Goal: Task Accomplishment & Management: Complete application form

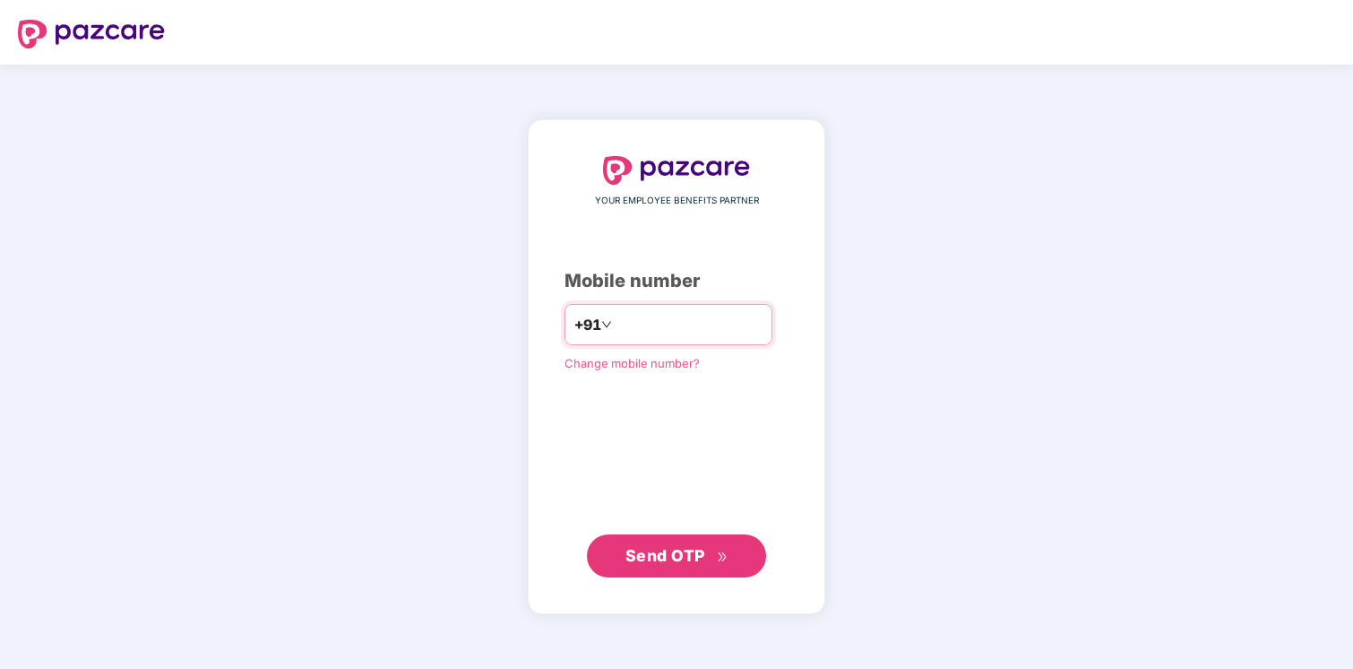
click at [670, 324] on input "number" at bounding box center [689, 324] width 147 height 29
type input "**********"
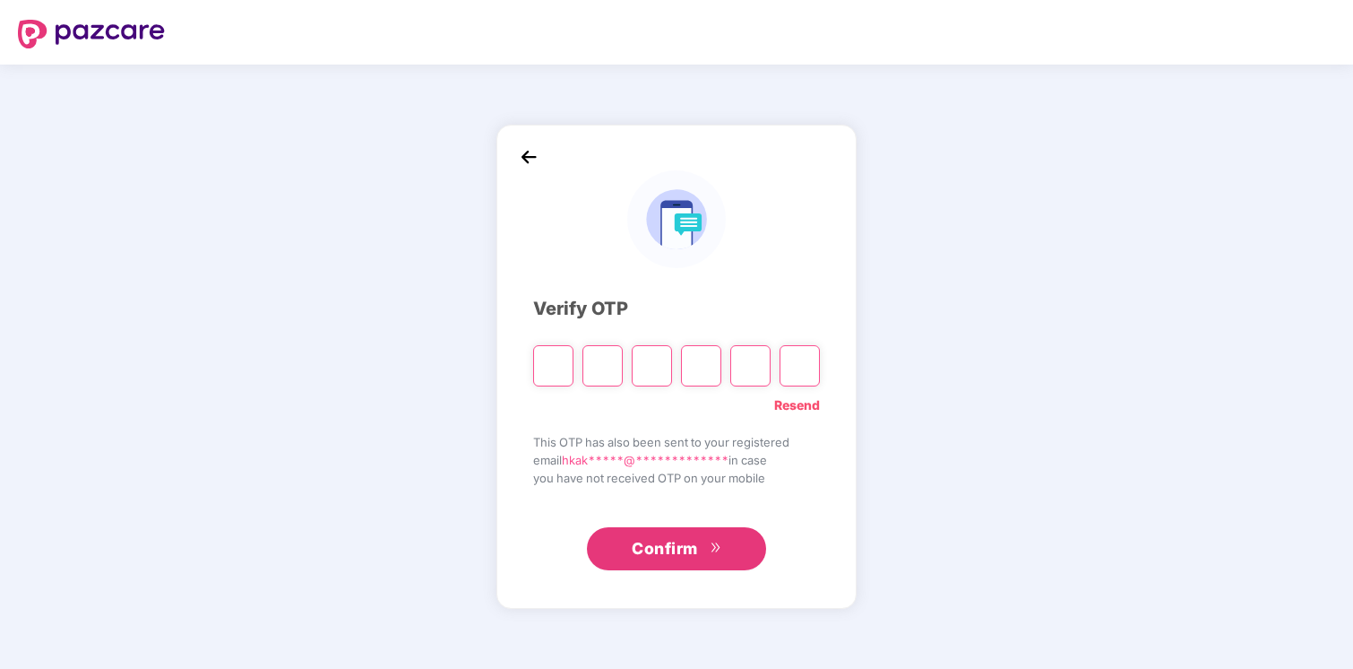
type input "*"
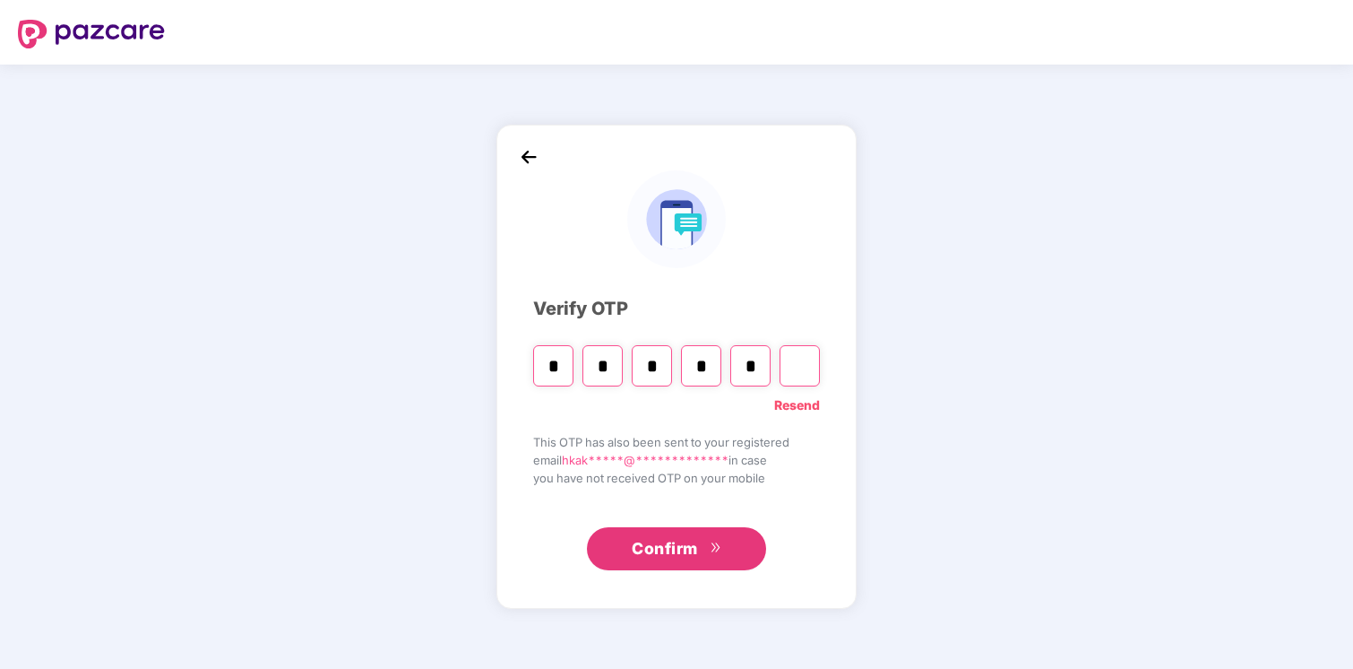
type input "*"
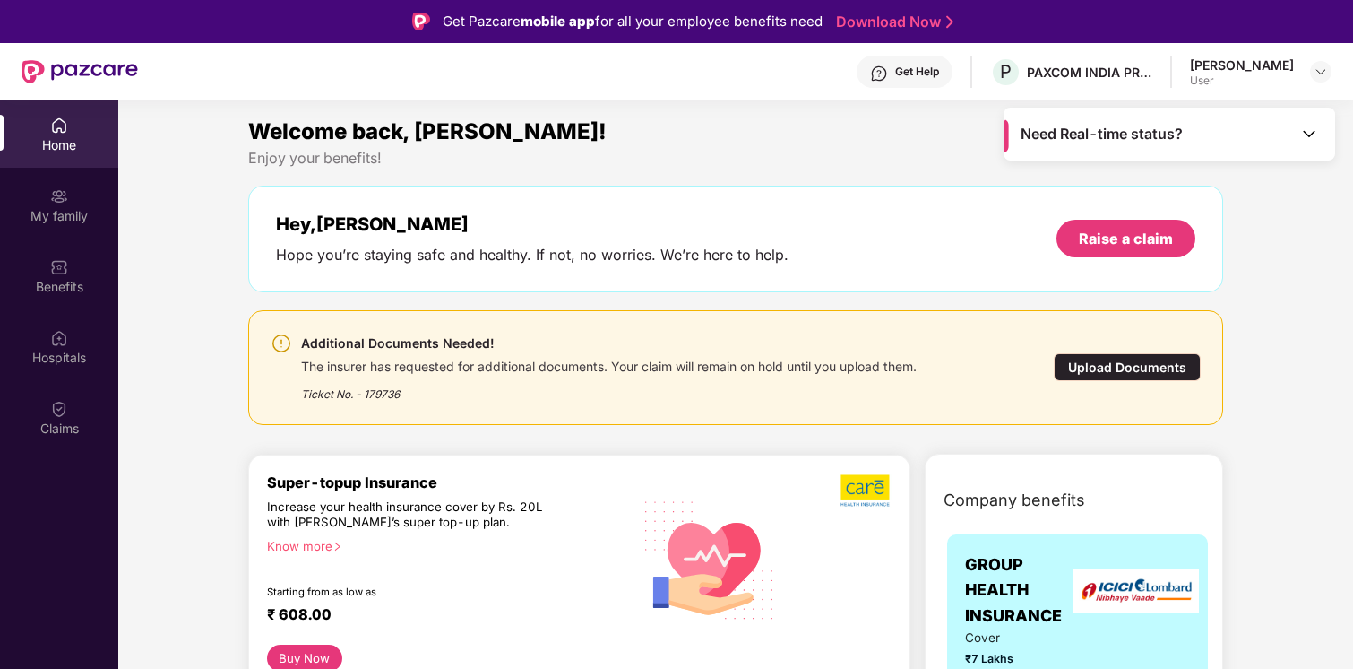
click at [1097, 363] on div "Upload Documents" at bounding box center [1127, 367] width 147 height 28
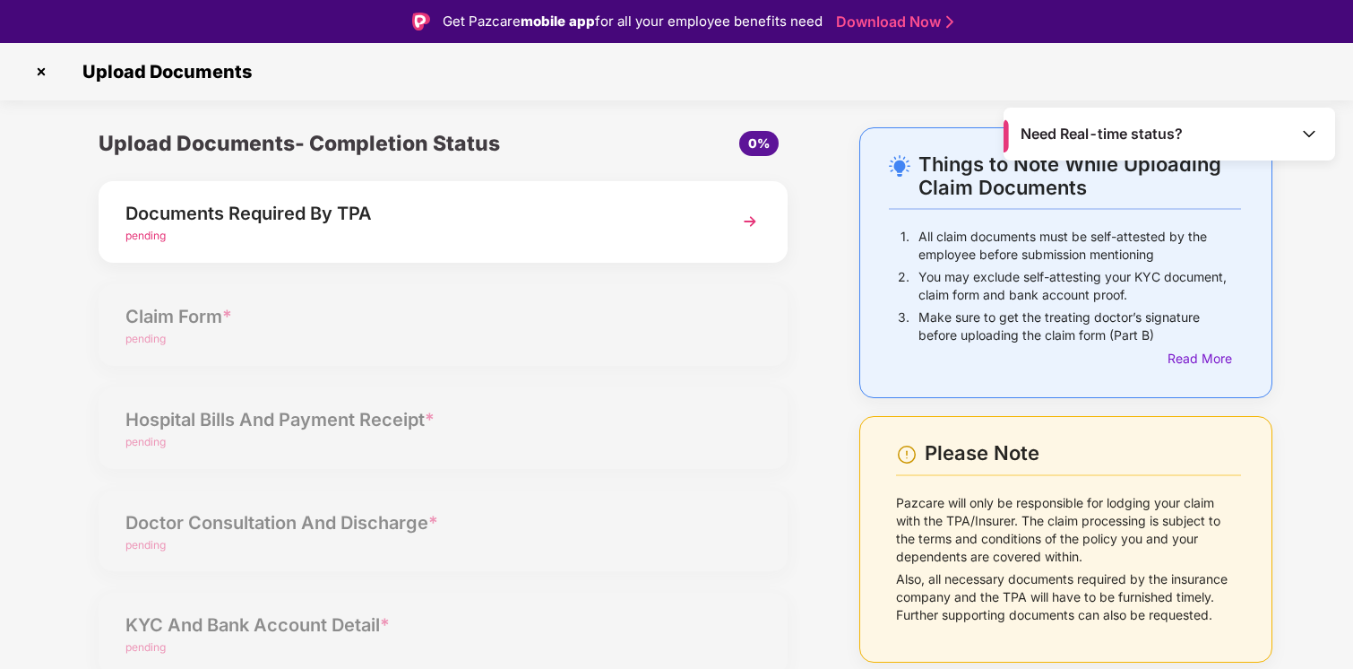
click at [770, 217] on div "Documents Required By TPA pending" at bounding box center [443, 222] width 689 height 82
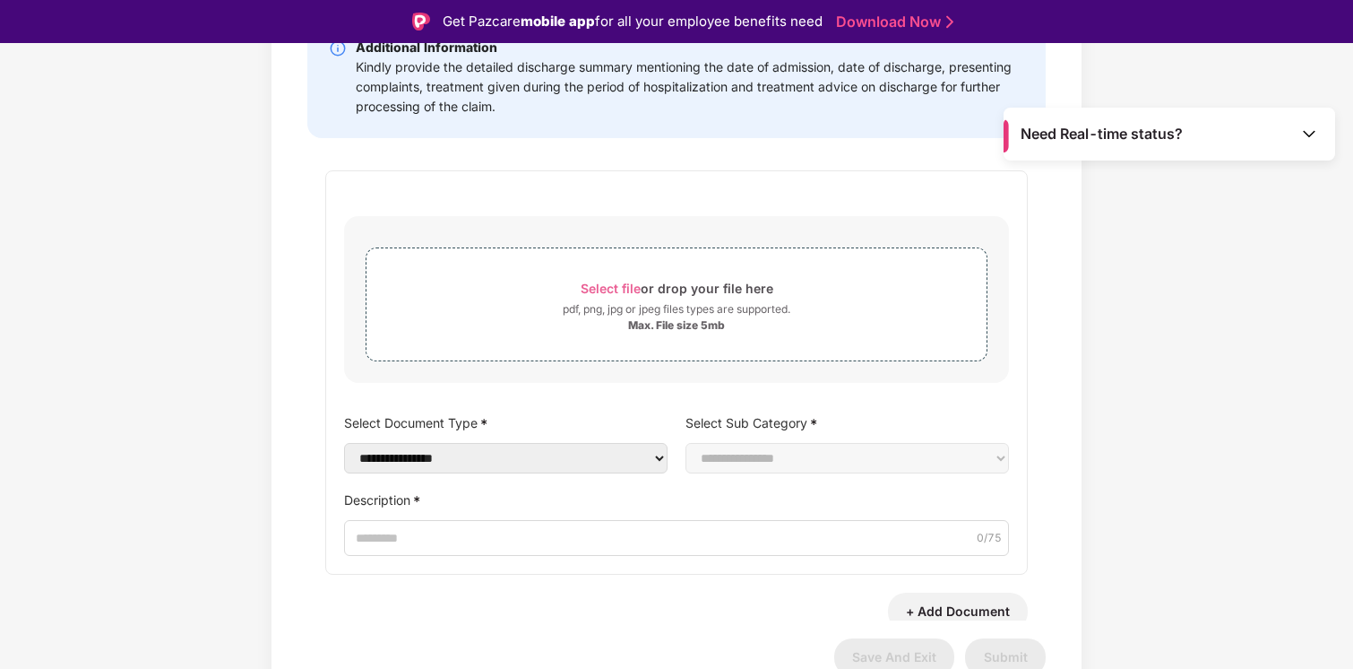
scroll to position [290, 0]
click at [1301, 127] on img at bounding box center [1310, 134] width 18 height 18
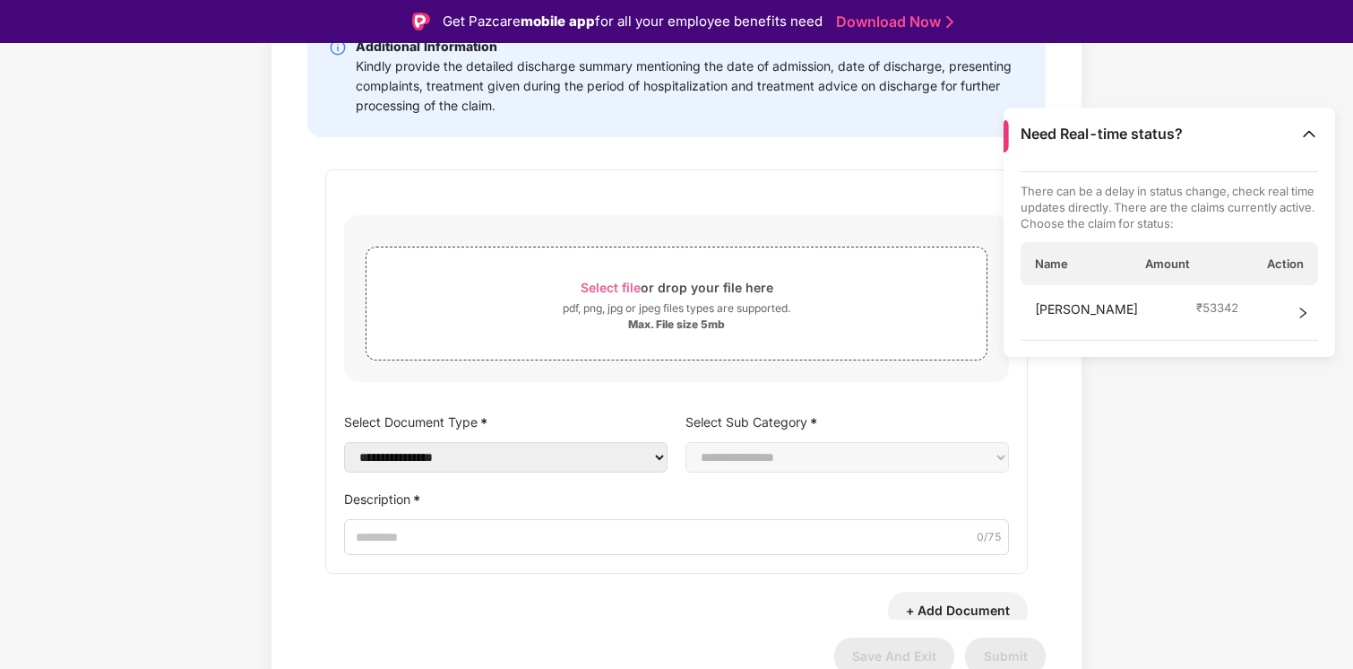
click at [1256, 473] on div "**********" at bounding box center [676, 274] width 1353 height 875
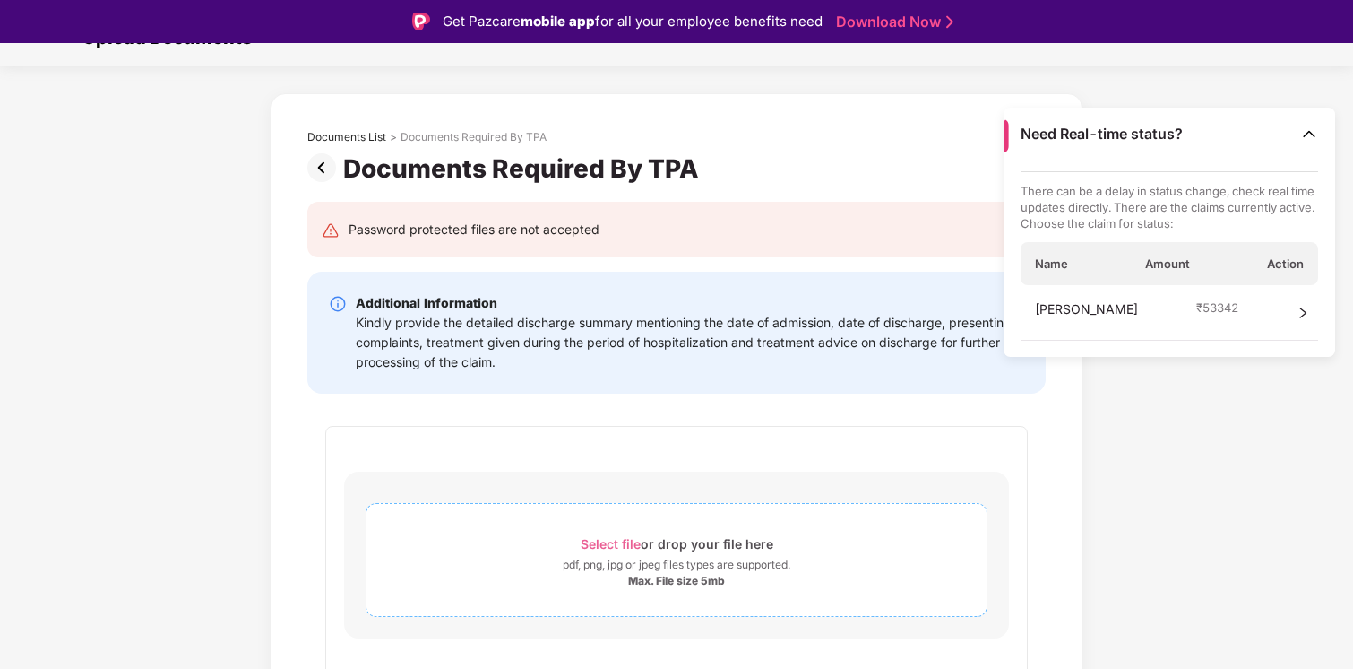
scroll to position [26, 0]
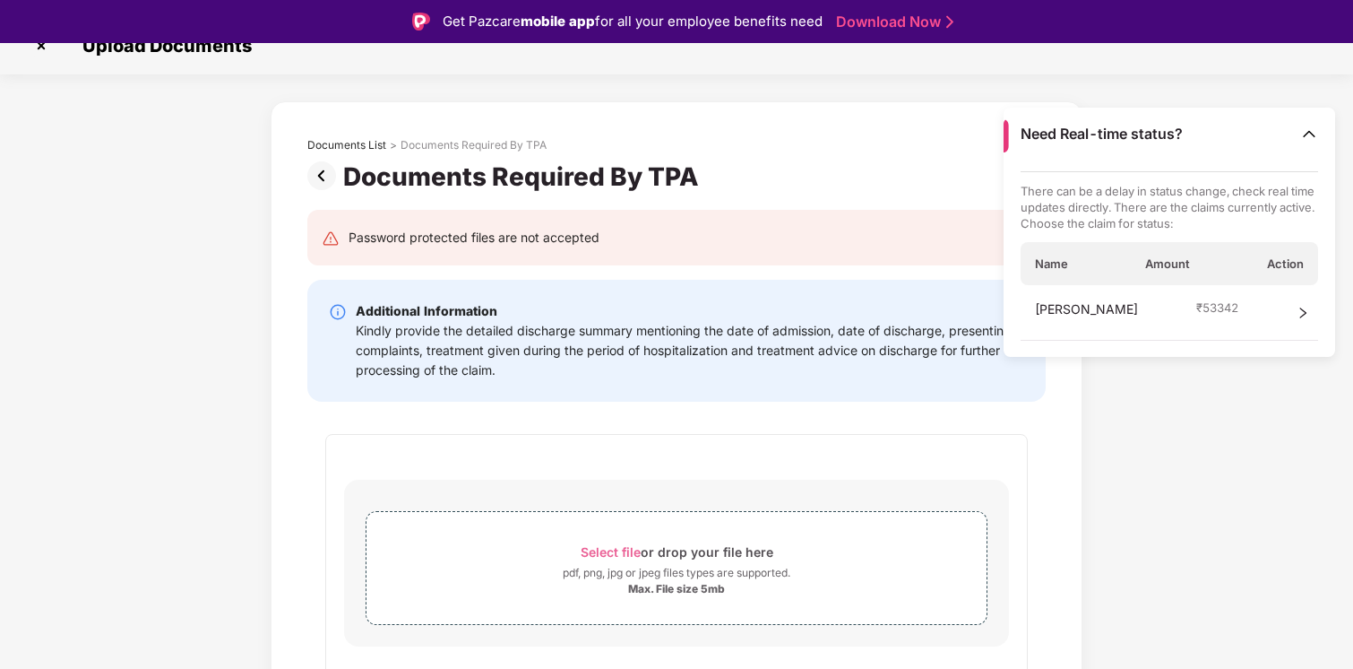
click at [577, 353] on div "Kindly provide the detailed discharge summary mentioning the date of admission,…" at bounding box center [690, 350] width 669 height 59
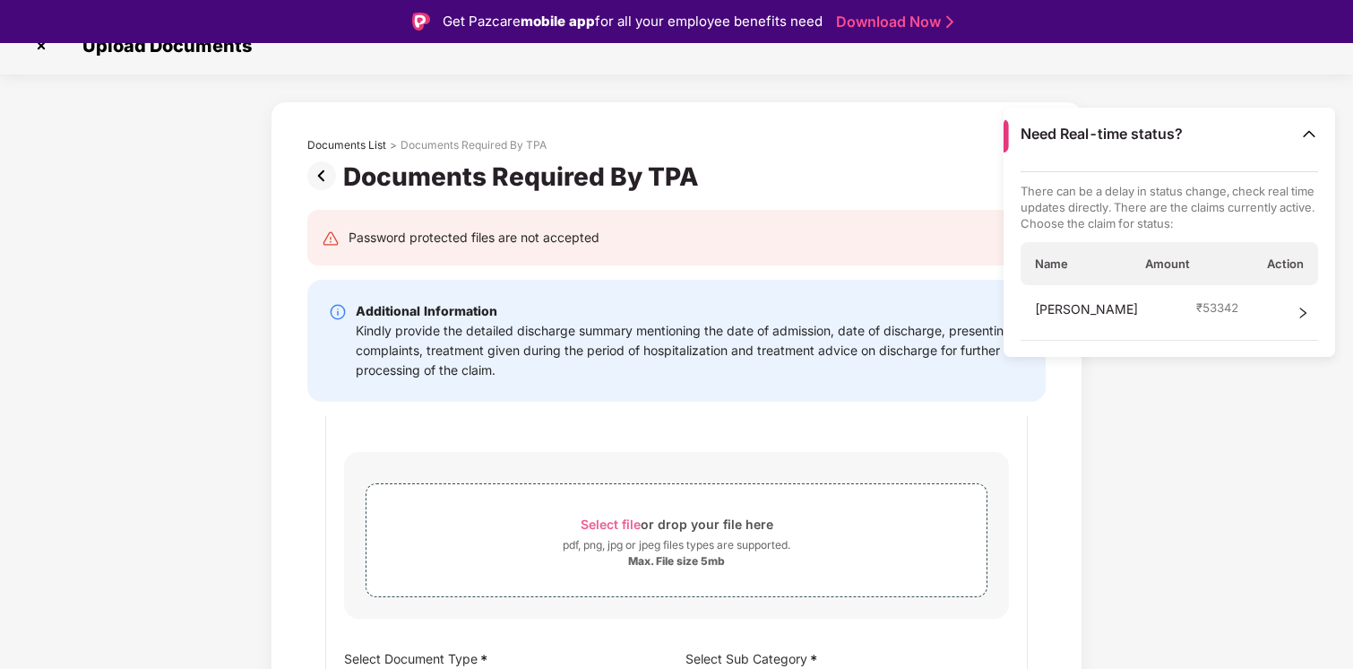
scroll to position [27, 0]
click at [612, 510] on span "Select file or drop your file here pdf, png, jpg or jpeg files types are suppor…" at bounding box center [677, 540] width 620 height 85
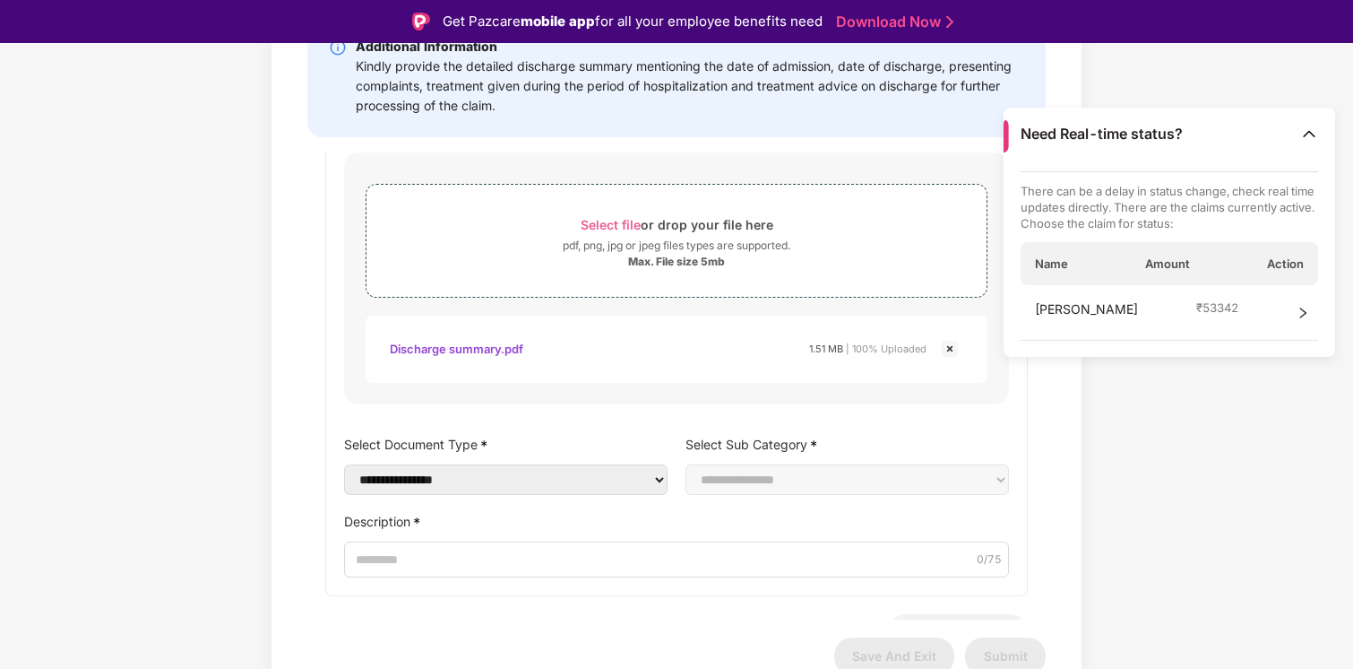
scroll to position [73, 0]
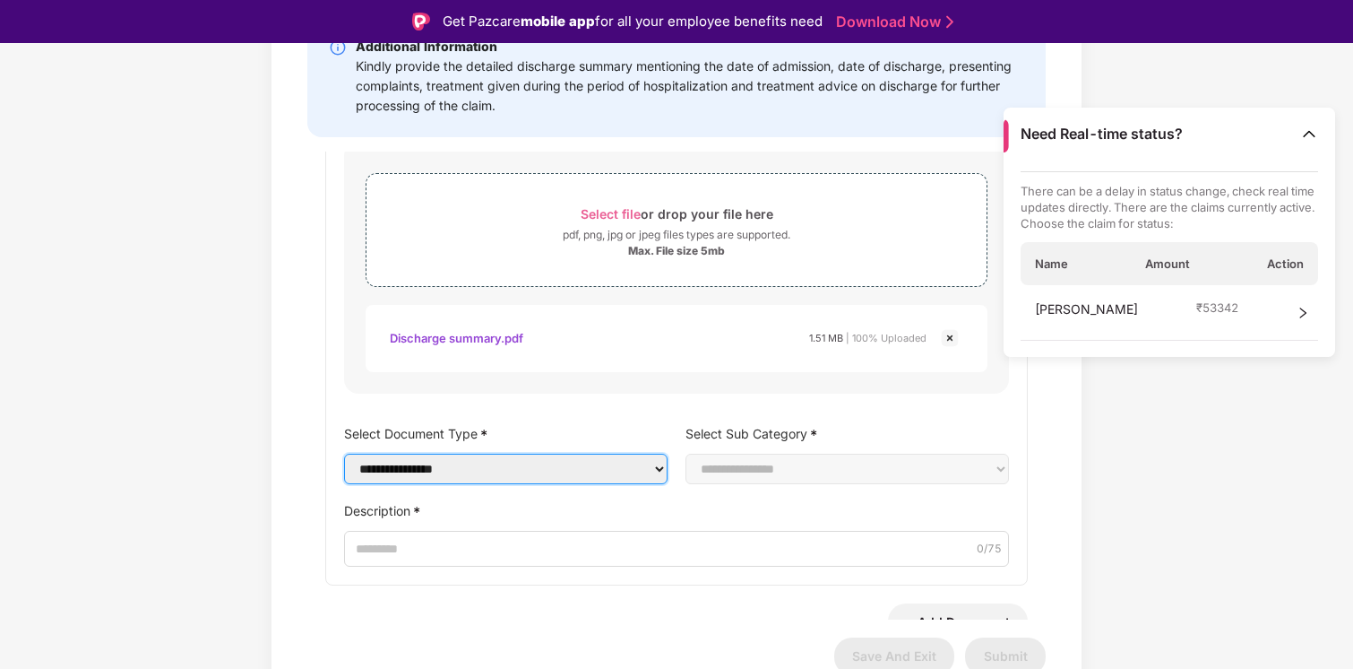
click at [445, 468] on select "**********" at bounding box center [506, 469] width 324 height 30
select select "**********"
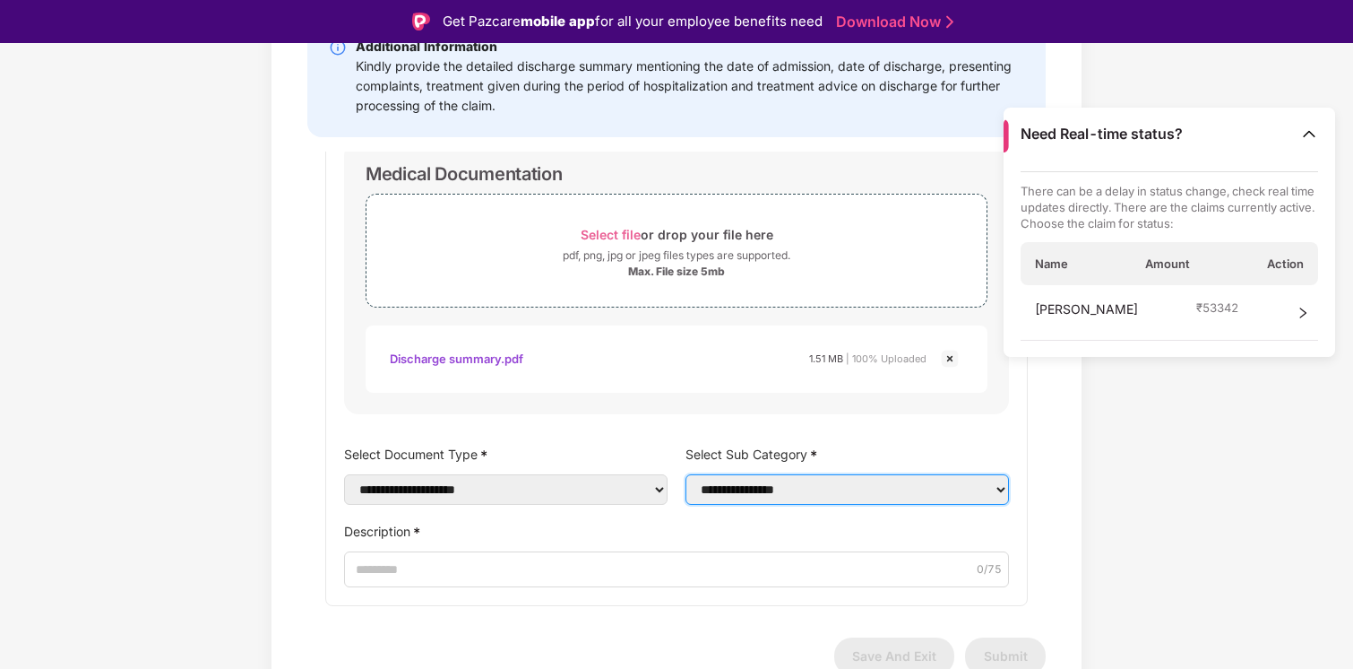
click at [714, 491] on select "**********" at bounding box center [848, 489] width 324 height 30
select select "**********"
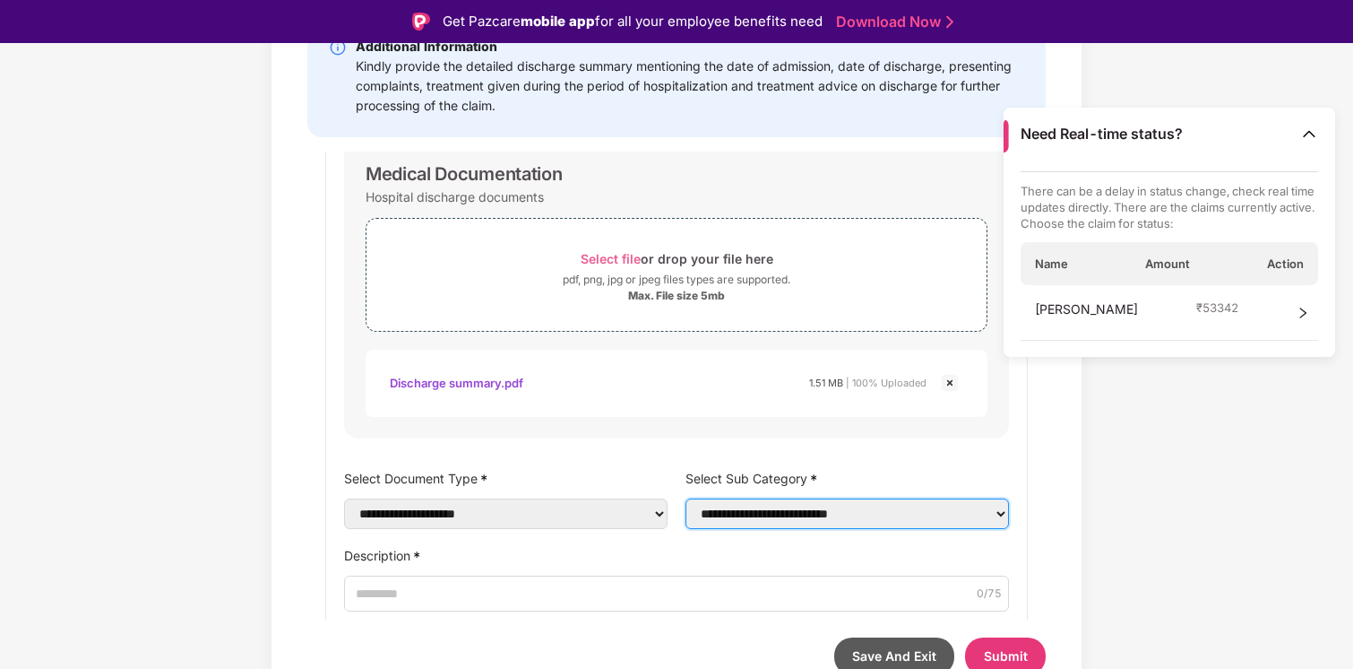
scroll to position [160, 0]
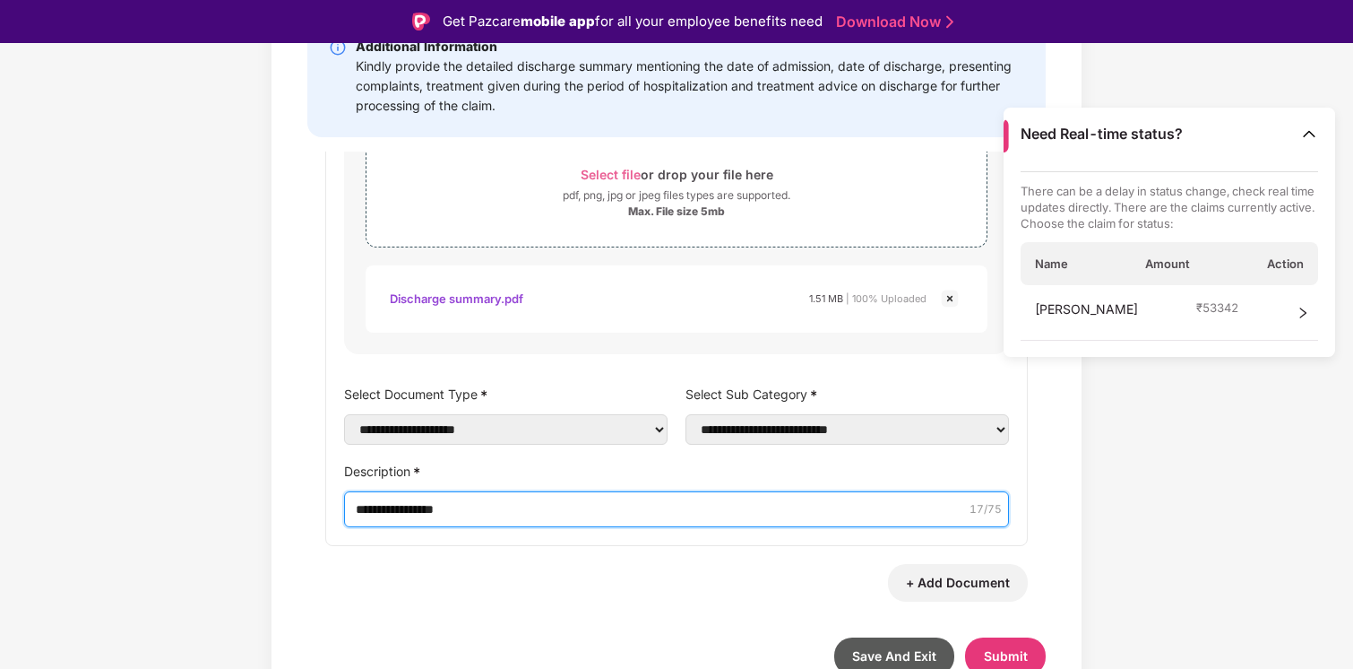
click at [419, 503] on input "**********" at bounding box center [676, 509] width 665 height 36
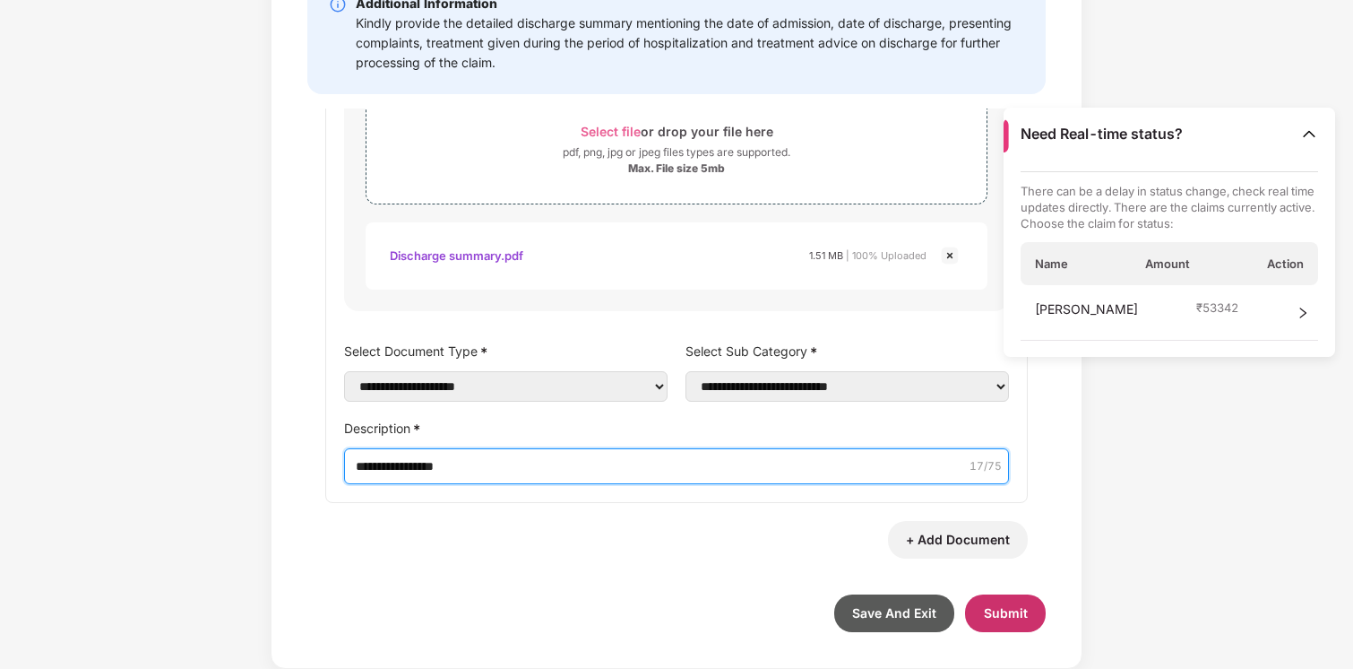
type input "**********"
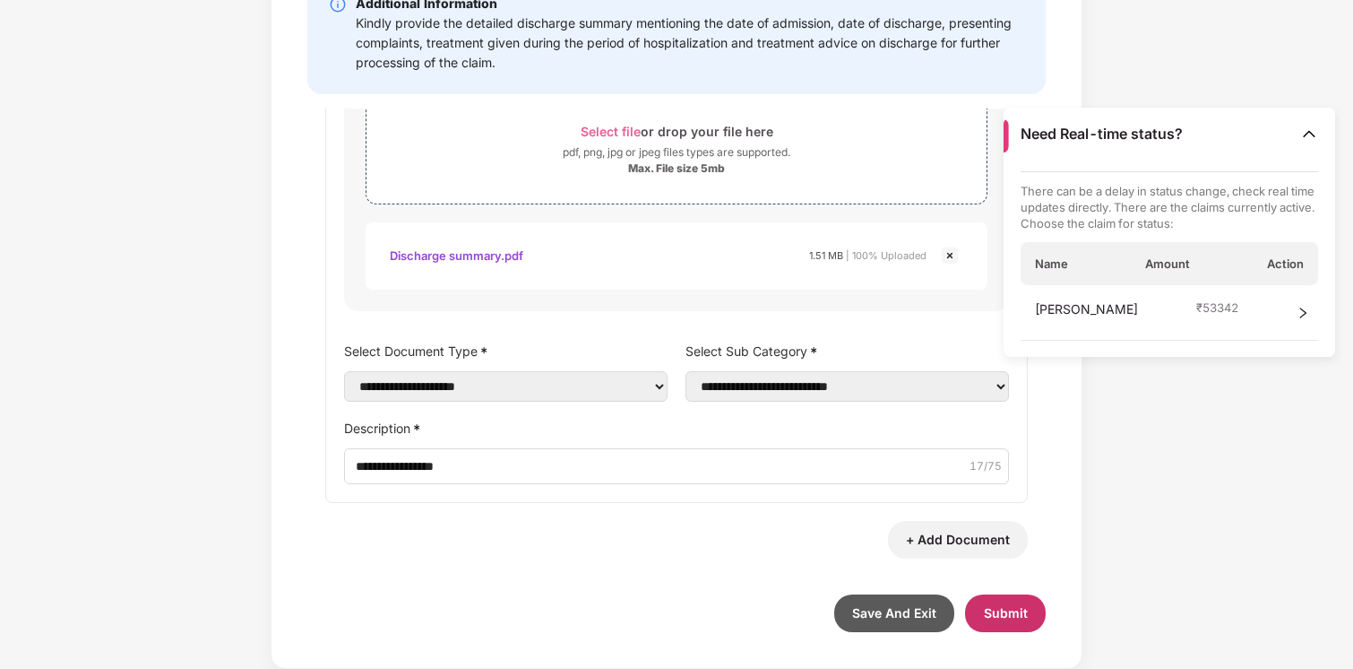
click at [994, 606] on span "Submit" at bounding box center [1006, 612] width 44 height 15
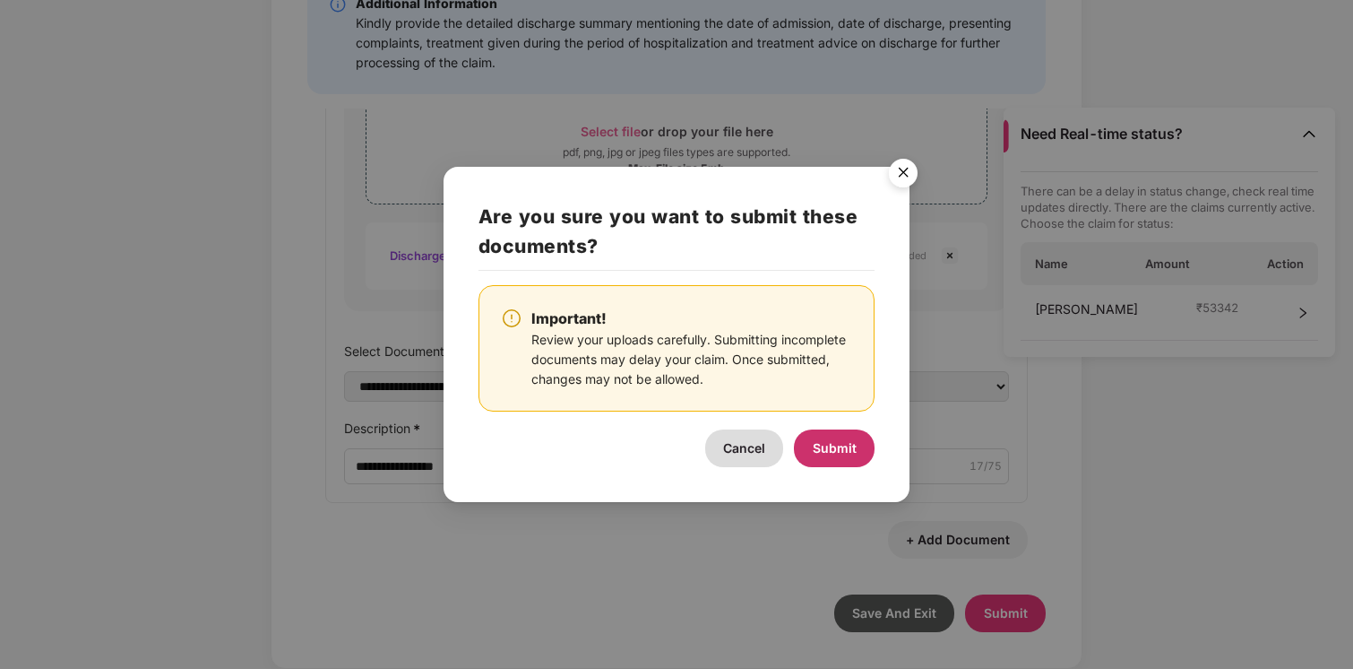
click at [831, 445] on span "Submit" at bounding box center [835, 447] width 44 height 15
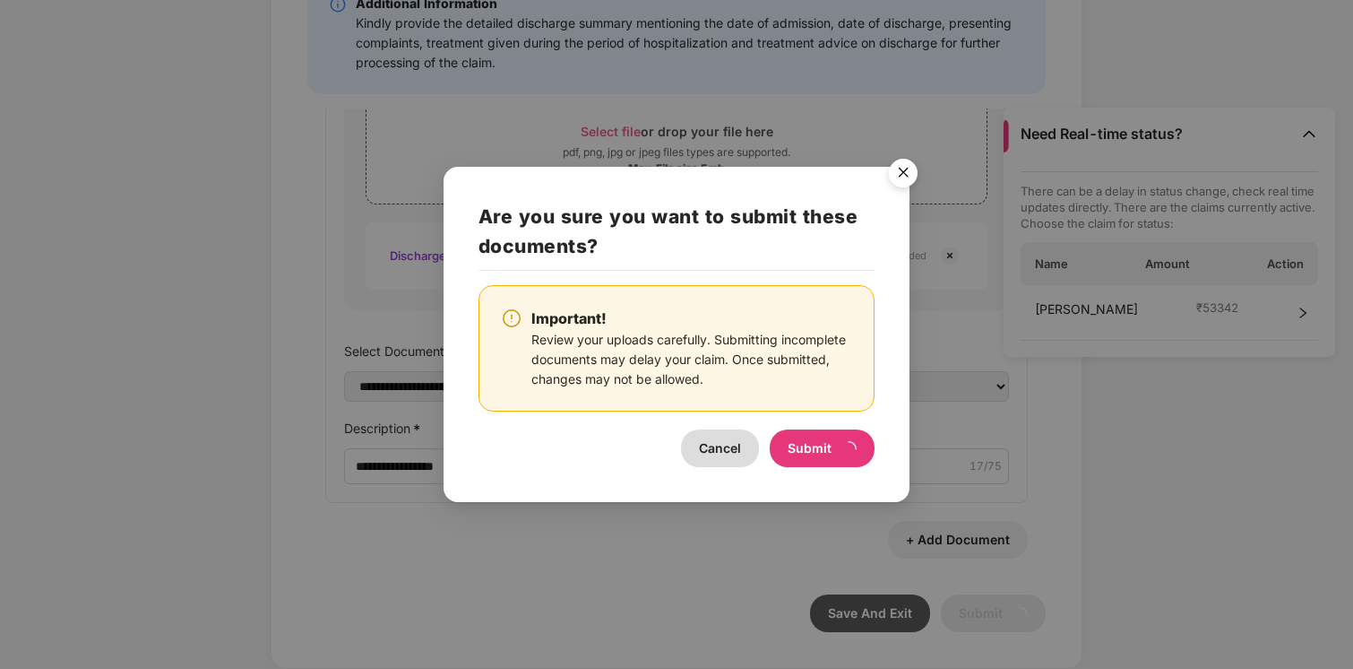
scroll to position [0, 0]
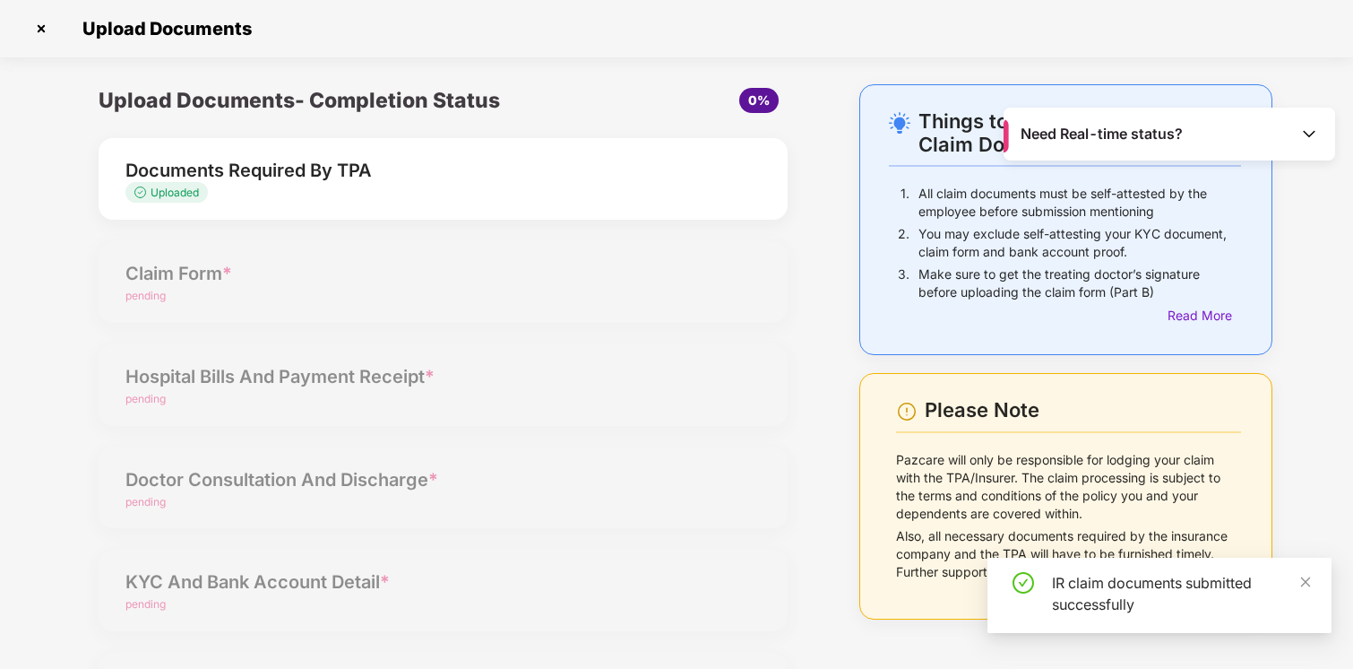
click at [192, 266] on div "Upload Documents- Completion Status 0% Documents Required By TPA Uploaded Claim…" at bounding box center [443, 423] width 725 height 679
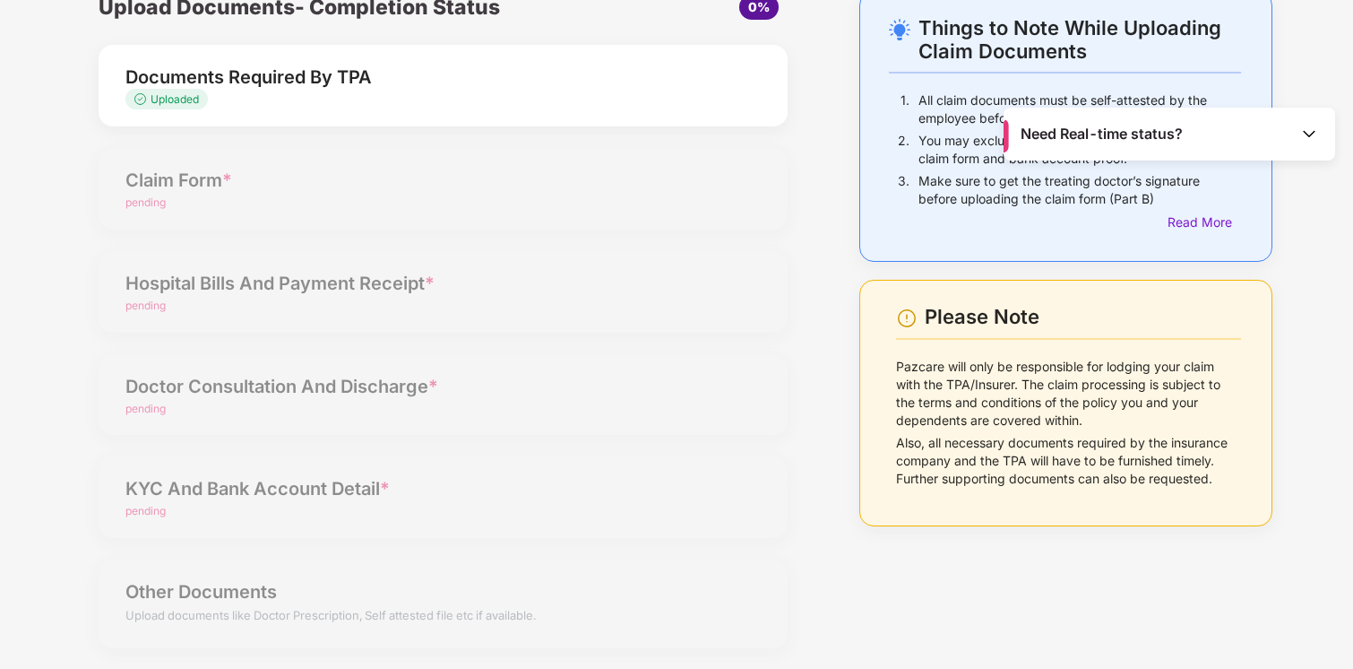
click at [1285, 254] on div "Things to Note While Uploading Claim Documents 1. All claim documents must be s…" at bounding box center [1066, 330] width 467 height 679
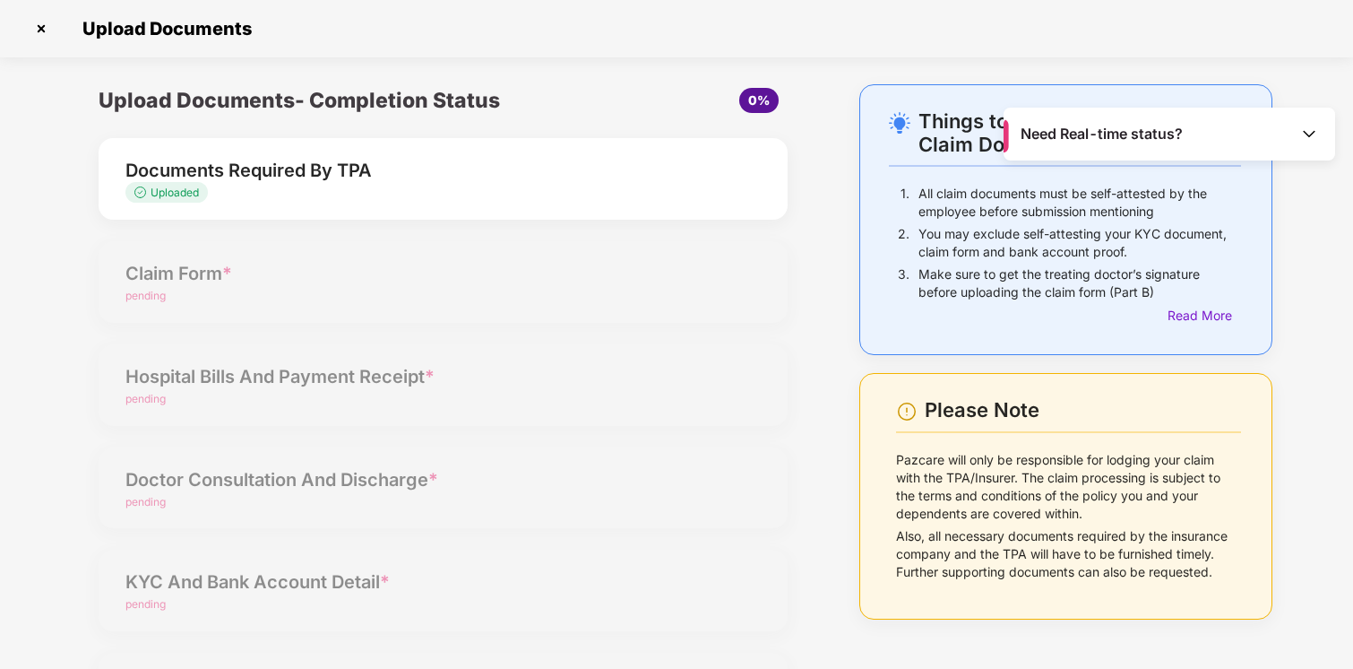
click at [43, 30] on img at bounding box center [41, 28] width 29 height 29
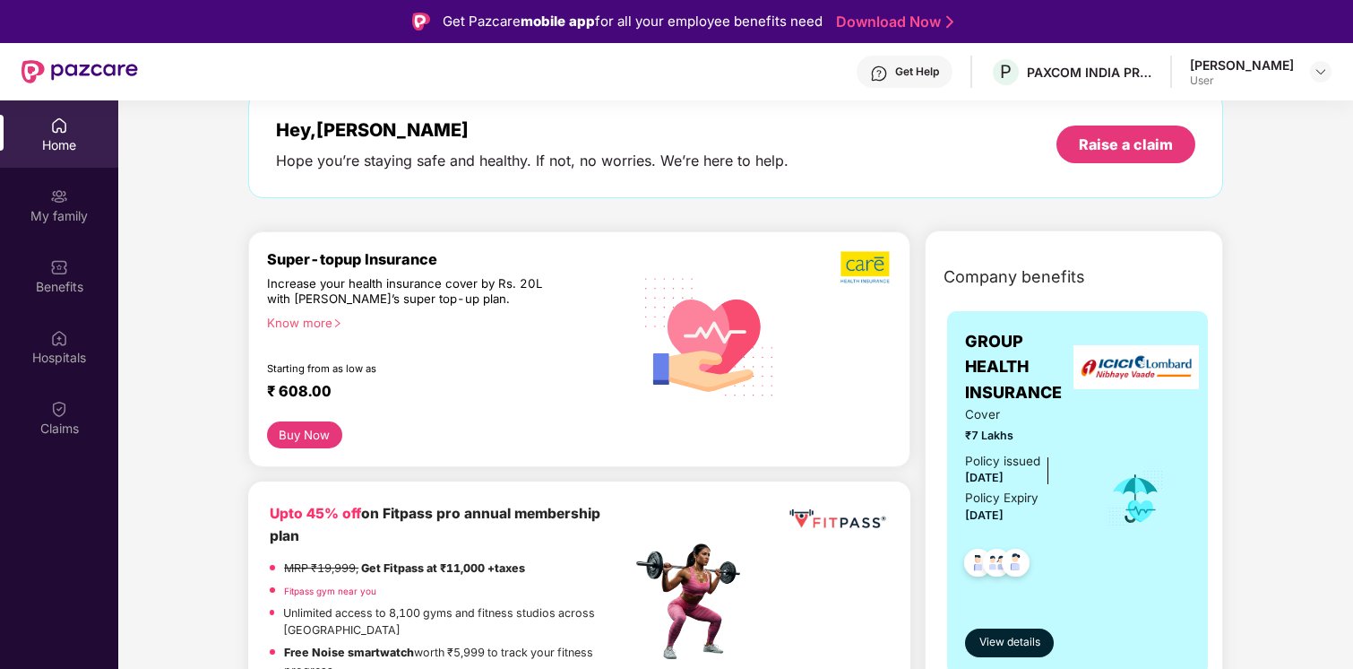
scroll to position [98, 0]
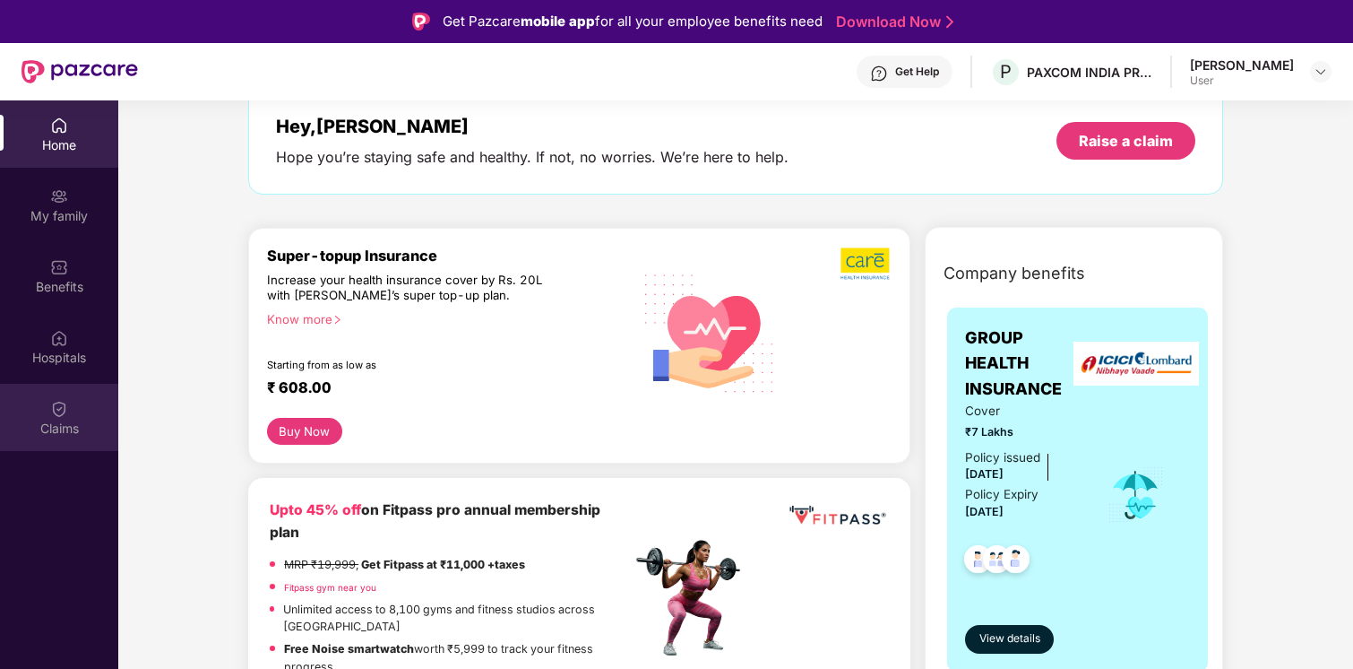
click at [71, 409] on div "Claims" at bounding box center [59, 417] width 118 height 67
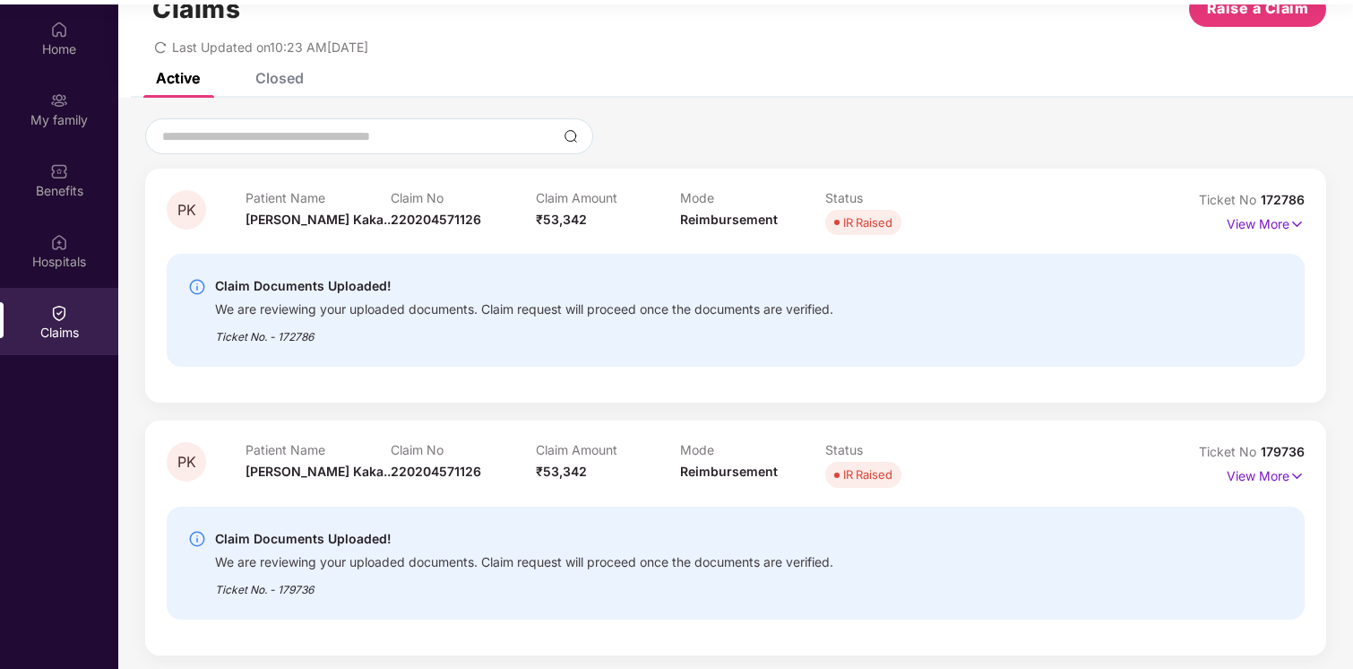
scroll to position [100, 0]
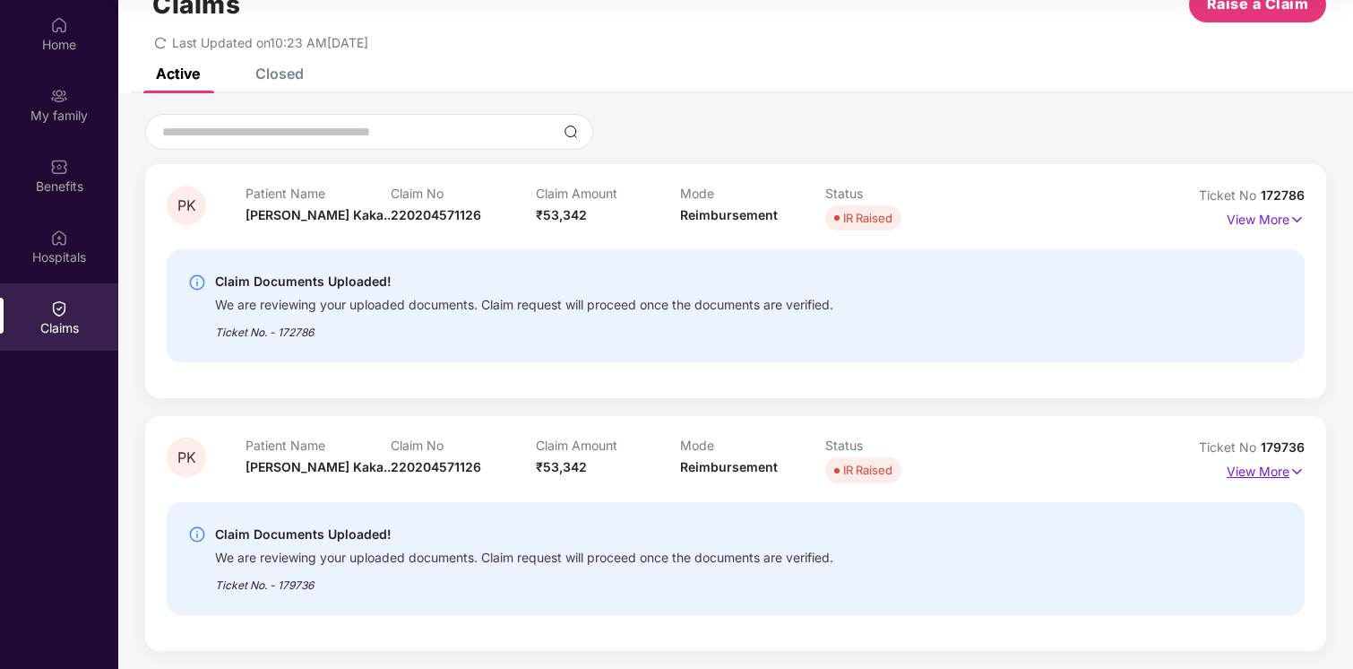
click at [1290, 465] on img at bounding box center [1297, 472] width 15 height 20
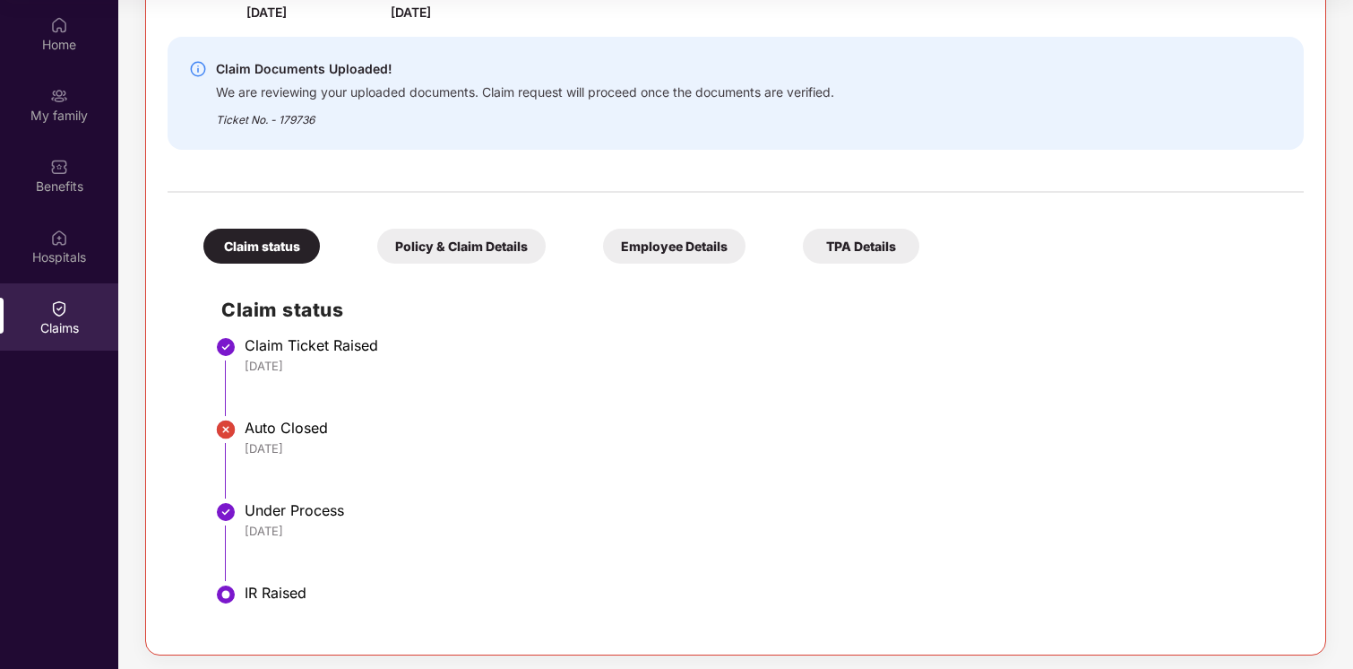
scroll to position [583, 0]
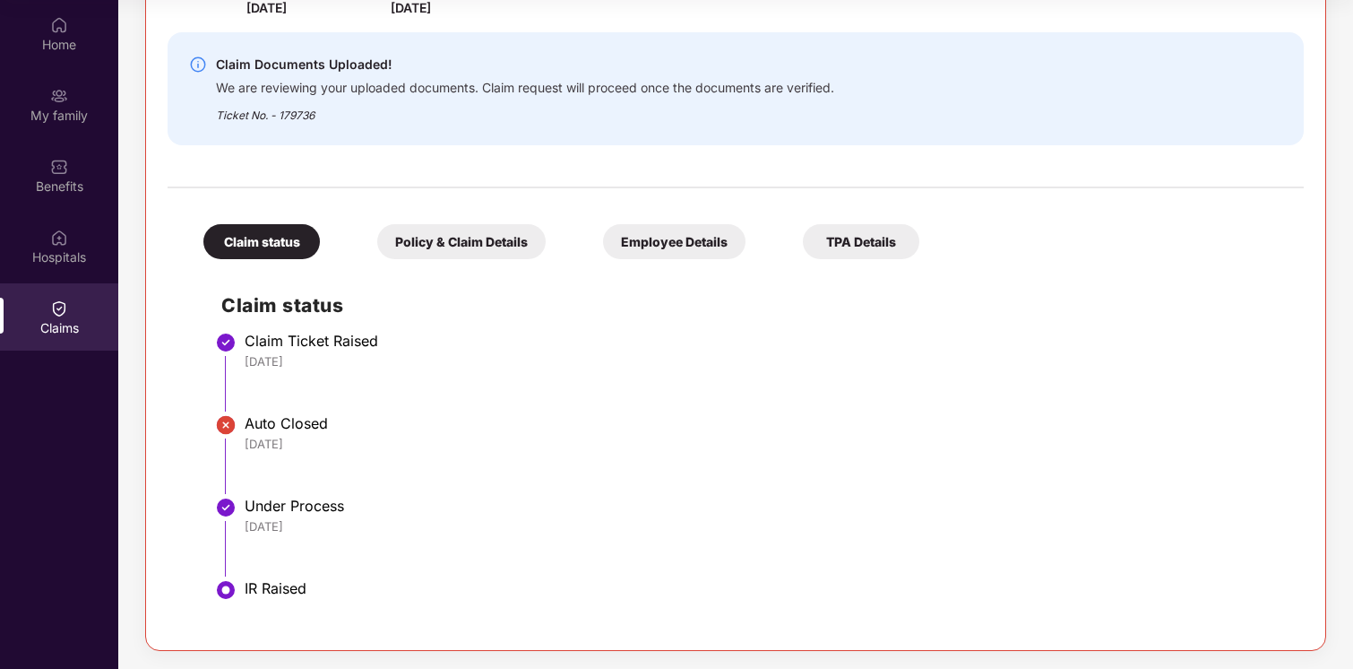
click at [230, 420] on img at bounding box center [226, 425] width 22 height 22
click at [453, 252] on div "Policy & Claim Details" at bounding box center [461, 241] width 169 height 35
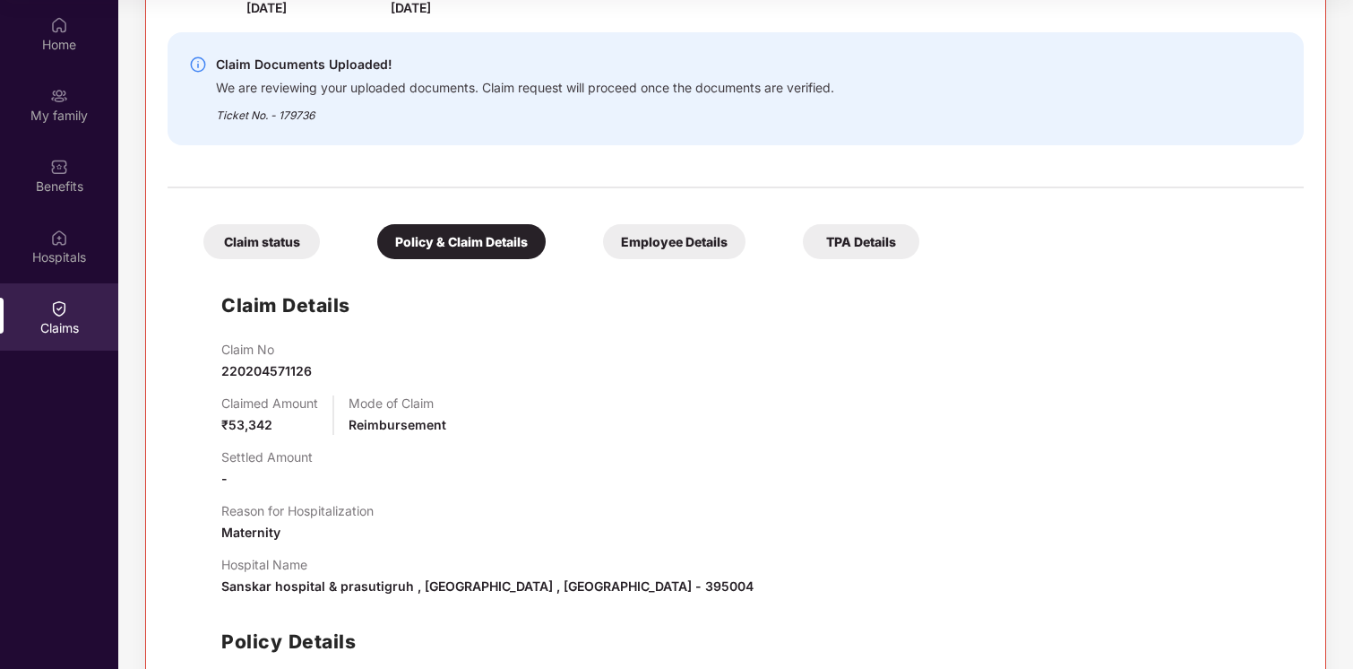
click at [678, 241] on div "Employee Details" at bounding box center [674, 241] width 143 height 35
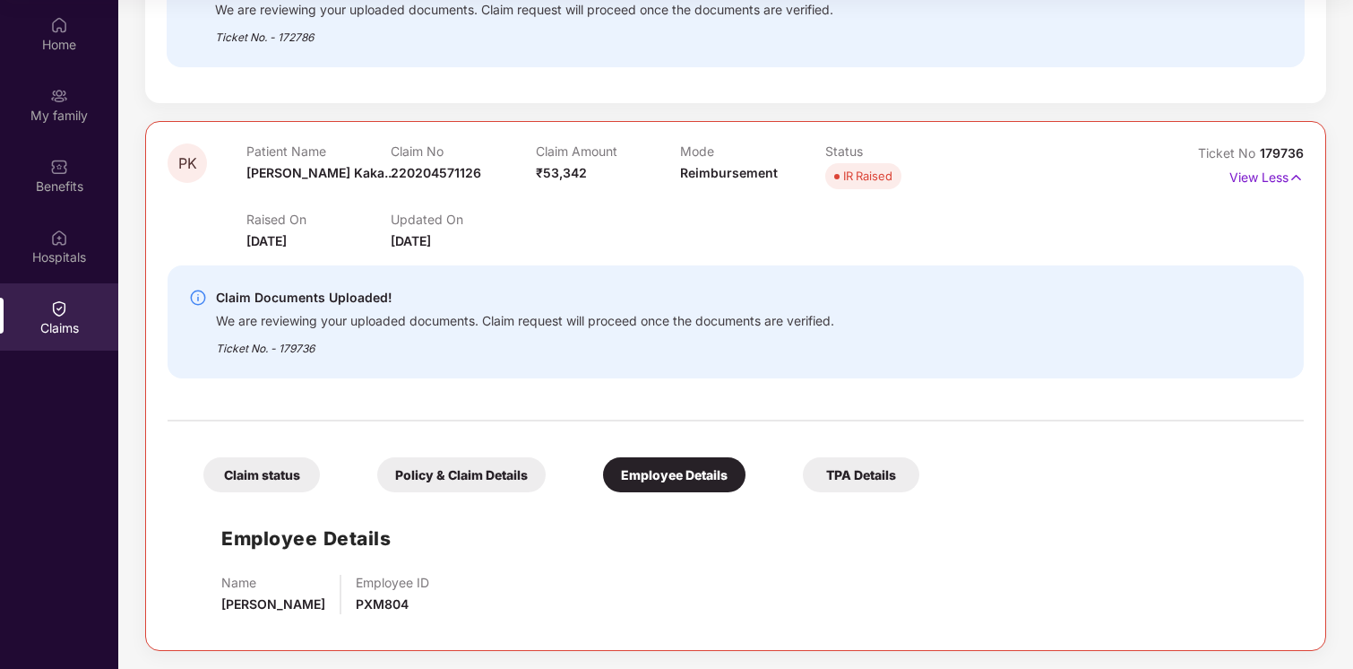
click at [257, 479] on div "Claim status" at bounding box center [261, 474] width 117 height 35
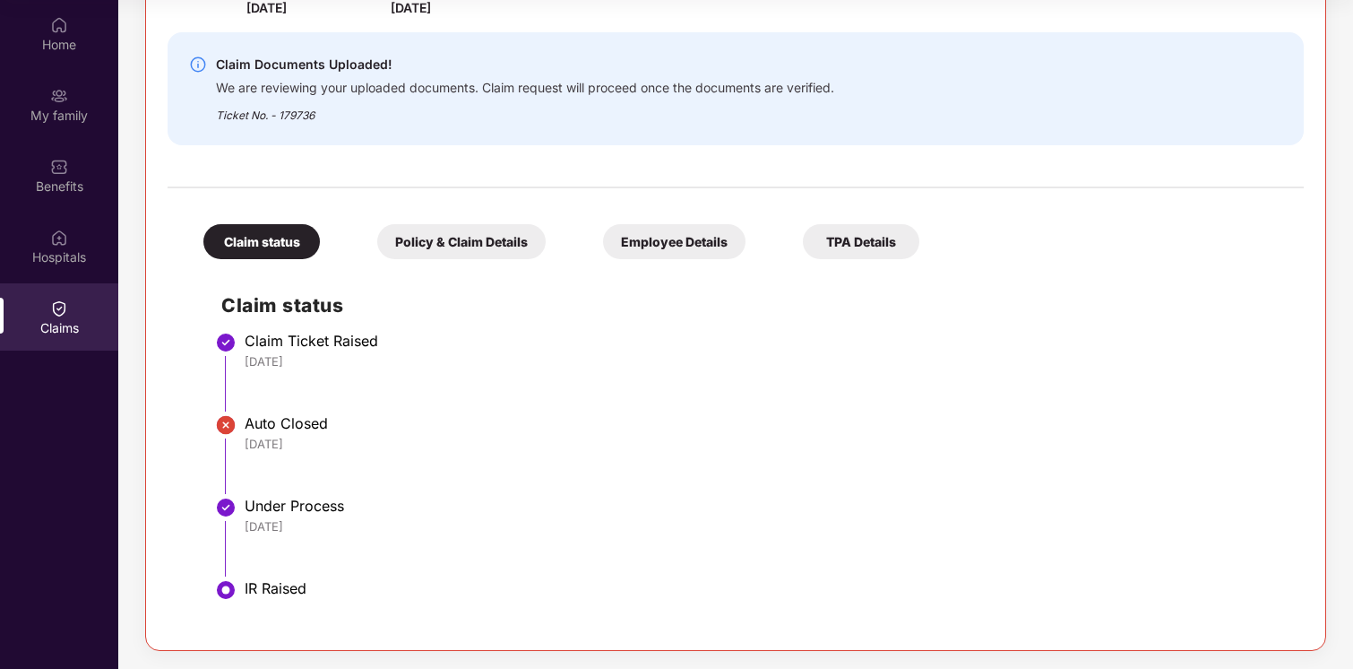
click at [480, 236] on div "Policy & Claim Details" at bounding box center [461, 241] width 169 height 35
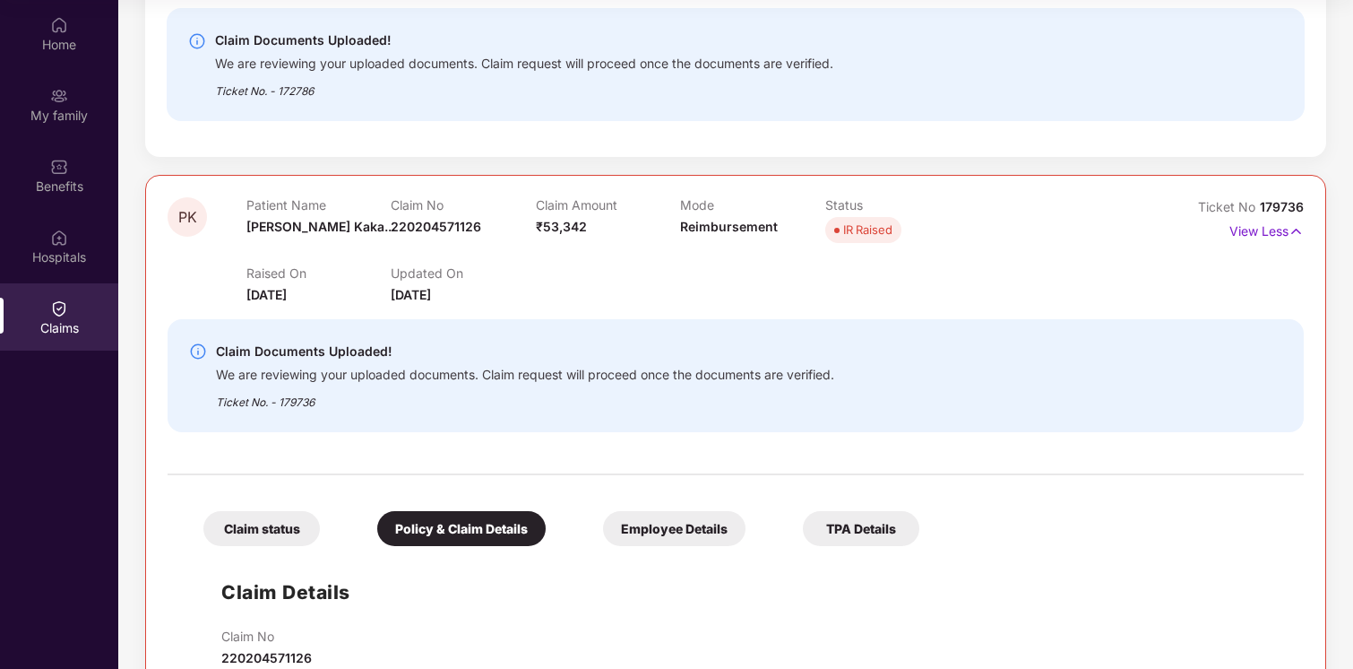
scroll to position [285, 0]
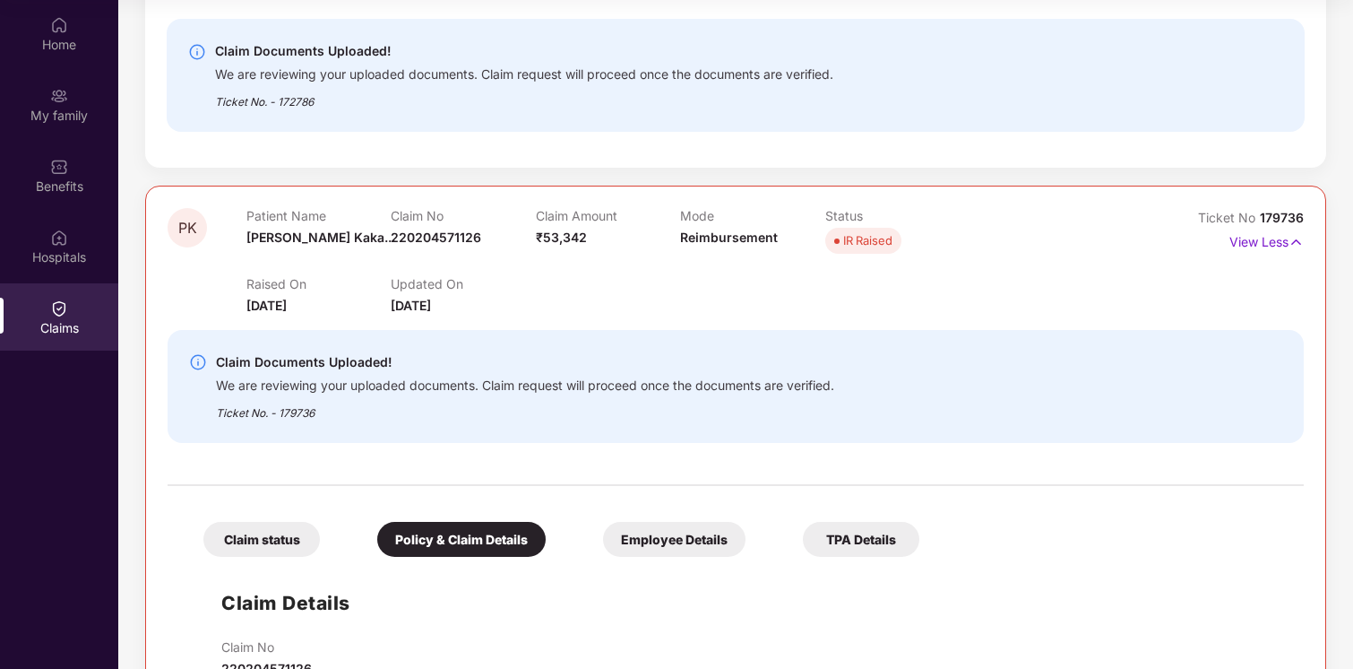
click at [701, 298] on div "Raised On 06 Sept 2025 Updated On 30 Sept 2025" at bounding box center [680, 286] width 869 height 57
click at [1297, 242] on img at bounding box center [1296, 242] width 15 height 20
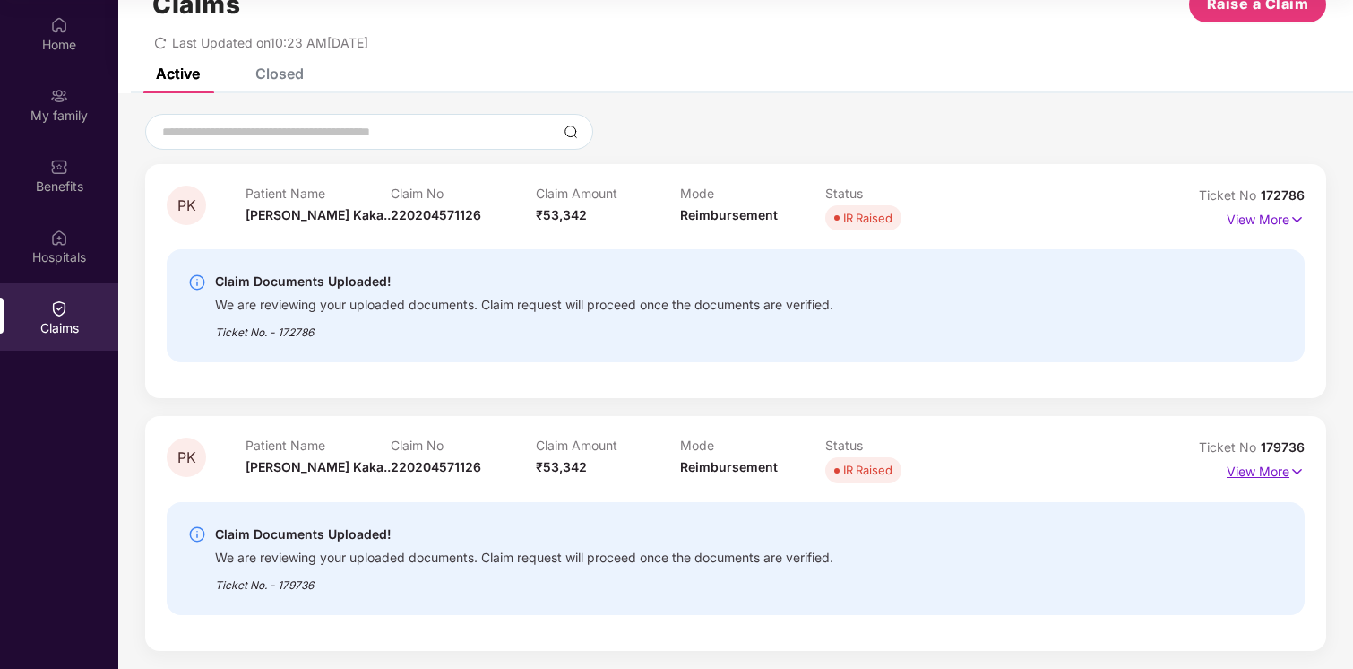
scroll to position [0, 0]
